Goal: Information Seeking & Learning: Check status

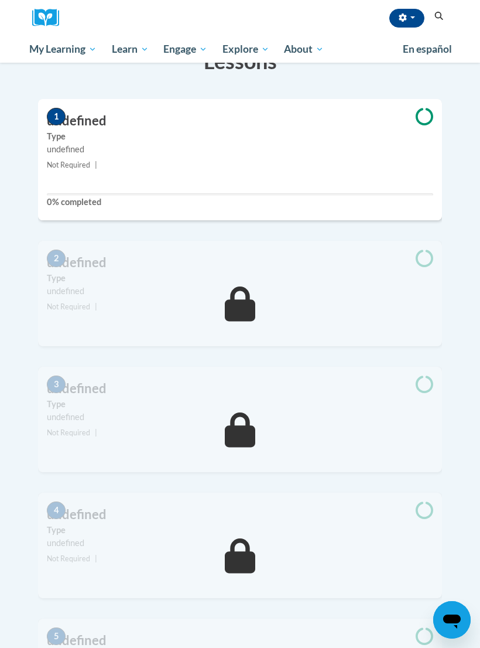
click at [0, 0] on span "My Course Progress" at bounding box center [0, 0] width 0 height 0
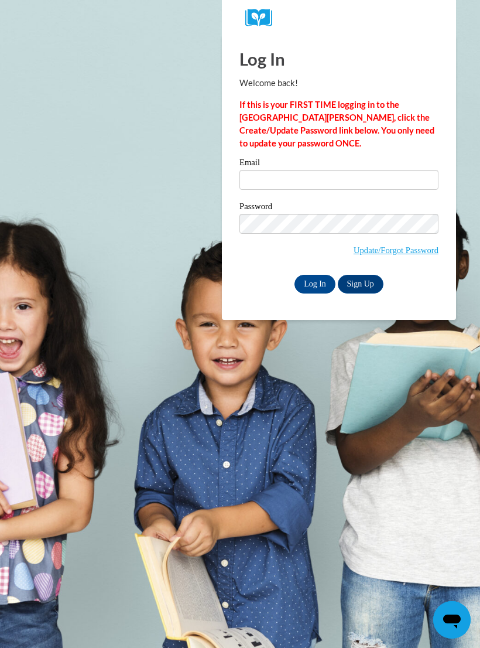
click at [318, 173] on input "Email" at bounding box center [339, 180] width 199 height 20
click at [181, 387] on body "Log In Welcome back! If this is your FIRST TIME logging in to the NEW Cox Campu…" at bounding box center [240, 324] width 480 height 648
click at [305, 177] on input "Email" at bounding box center [339, 180] width 199 height 20
type input "N"
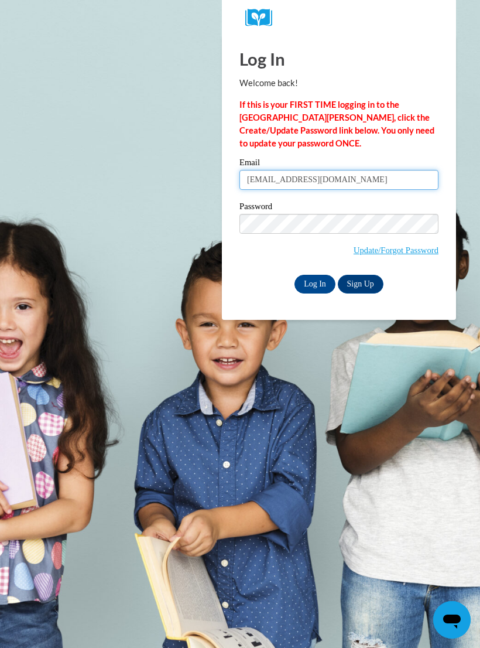
type input "nikeljohnson@yahoo.com"
click at [309, 276] on input "Log In" at bounding box center [315, 284] width 41 height 19
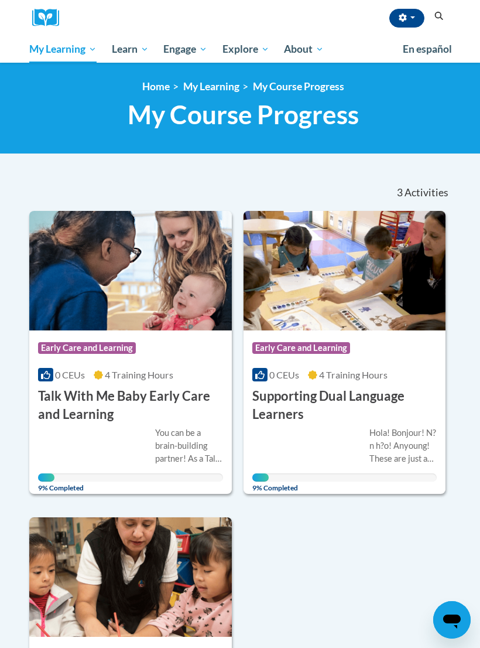
click at [0, 0] on span "My Course Progress" at bounding box center [0, 0] width 0 height 0
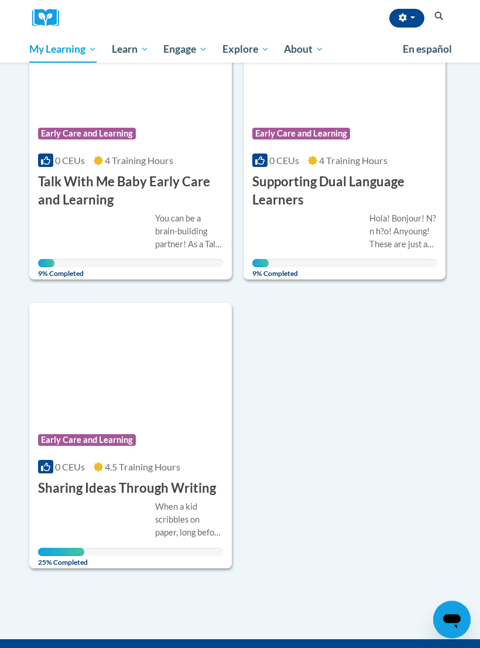
scroll to position [214, 0]
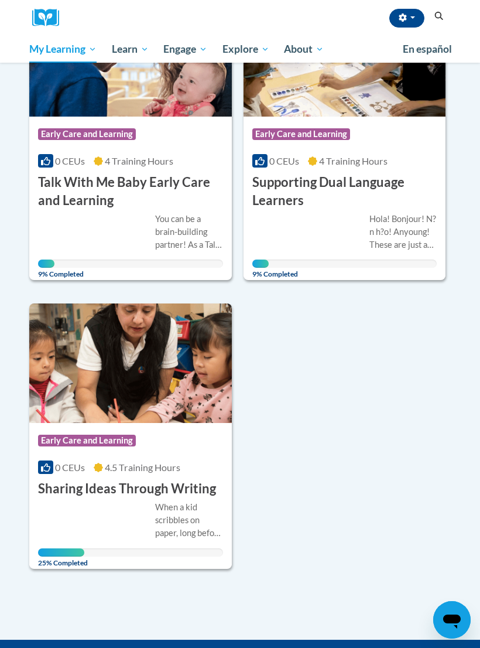
click at [118, 398] on img at bounding box center [130, 362] width 203 height 119
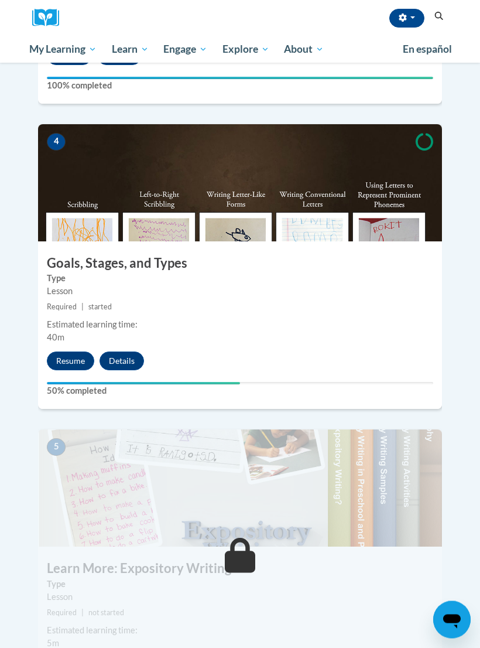
scroll to position [1130, 0]
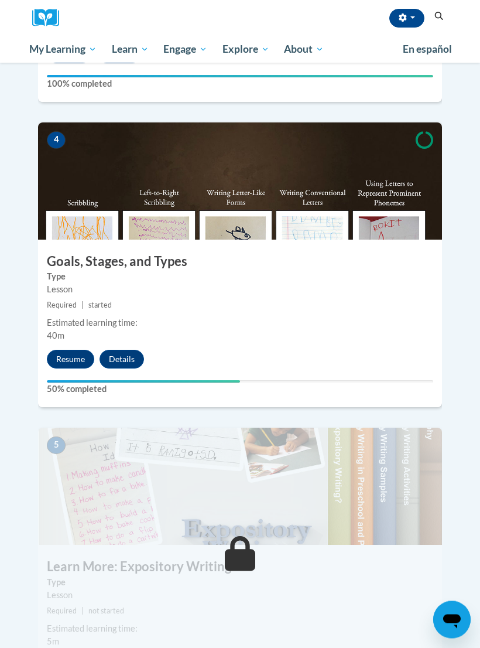
click at [64, 350] on button "Resume" at bounding box center [70, 359] width 47 height 19
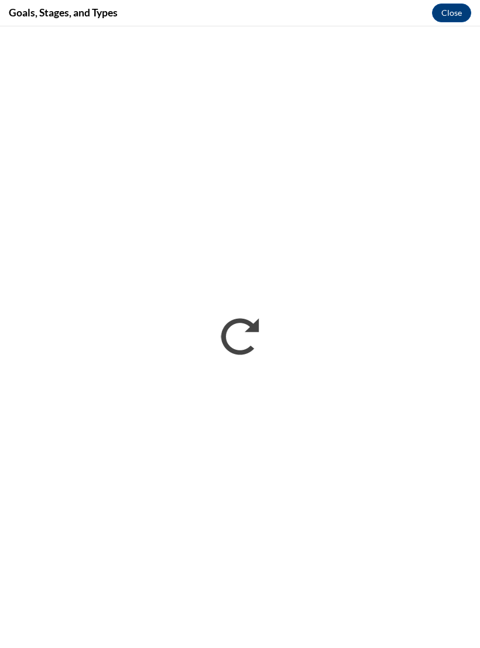
scroll to position [0, 0]
